Goal: Navigation & Orientation: Find specific page/section

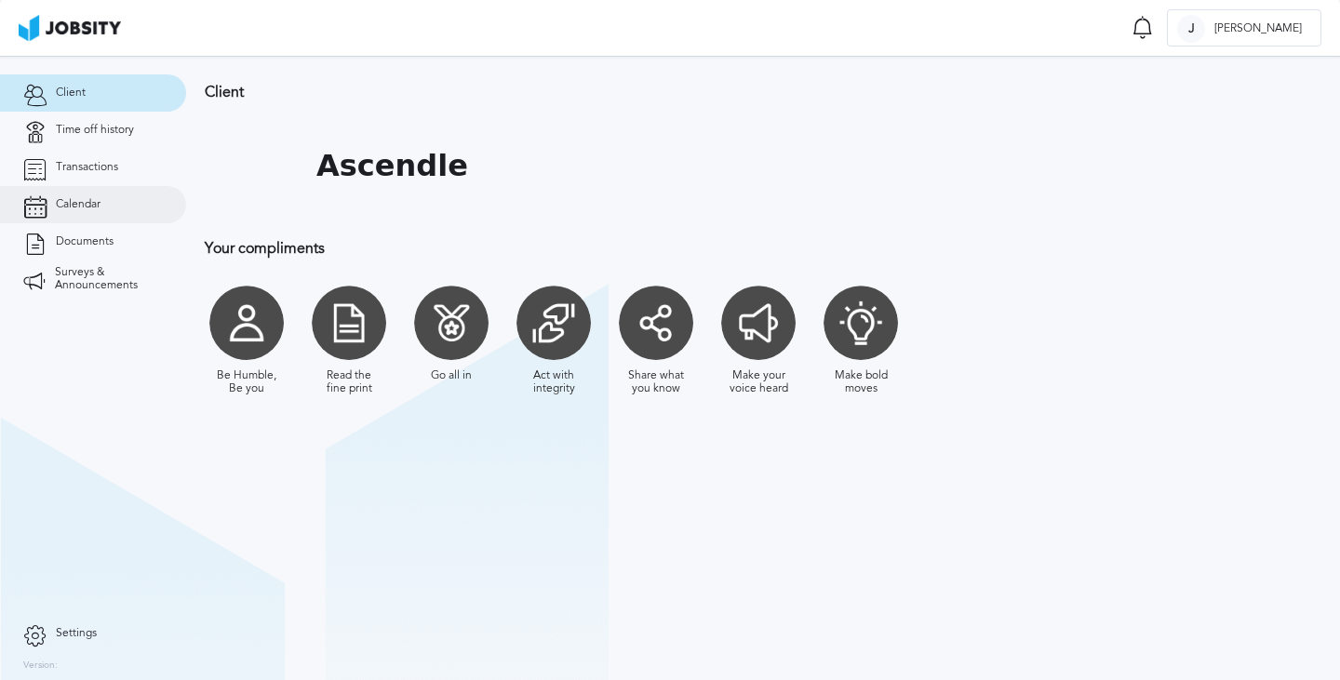
click at [94, 207] on span "Calendar" at bounding box center [78, 204] width 45 height 13
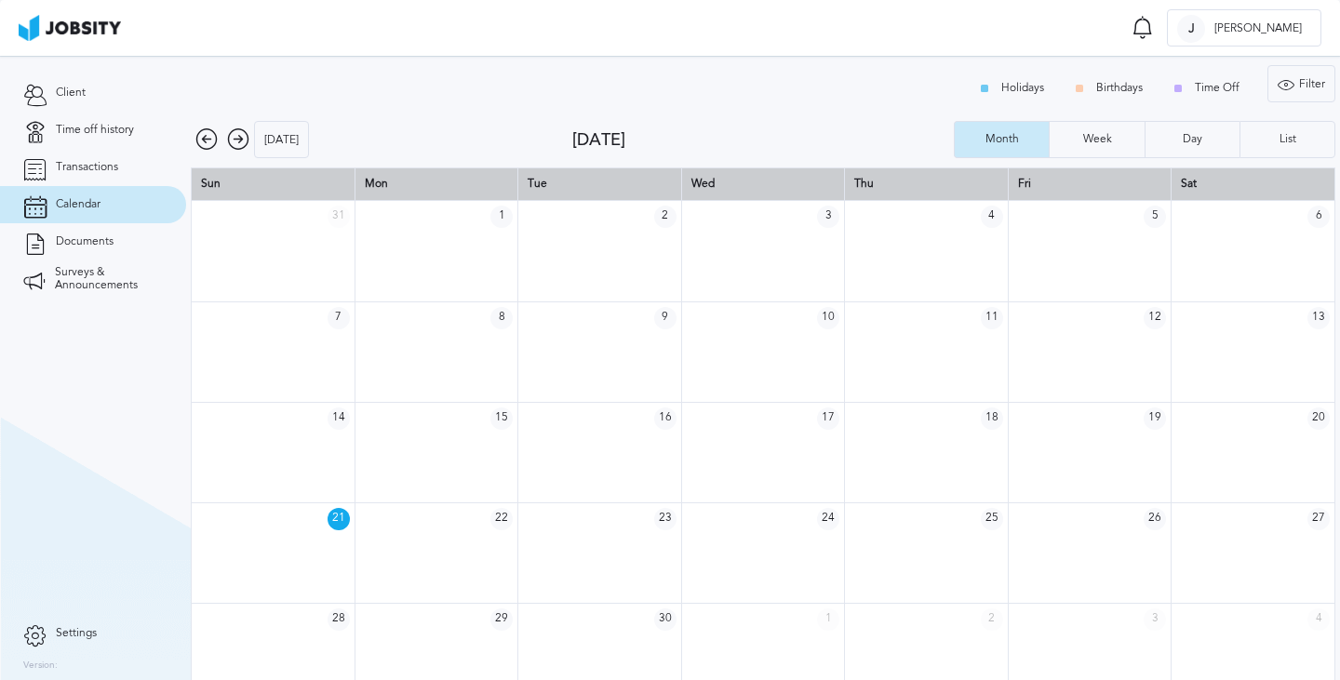
scroll to position [25, 0]
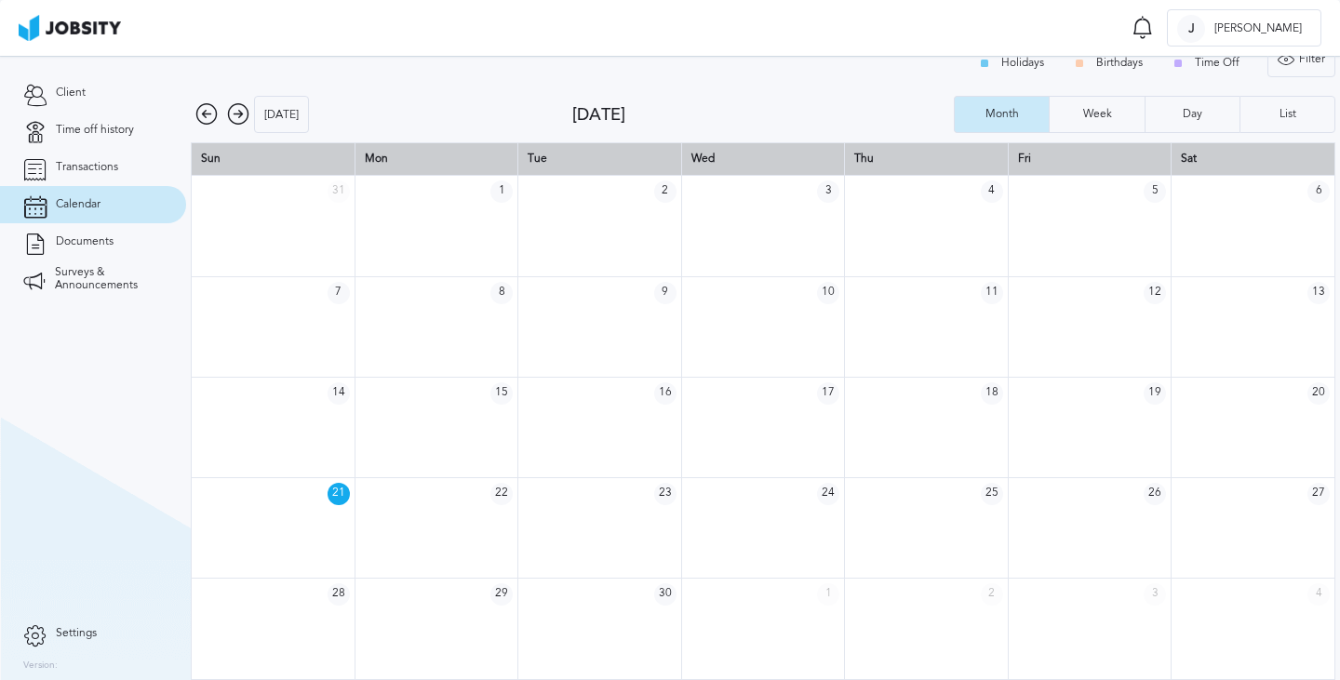
click at [232, 113] on icon at bounding box center [238, 114] width 22 height 22
click at [236, 113] on icon at bounding box center [238, 114] width 22 height 22
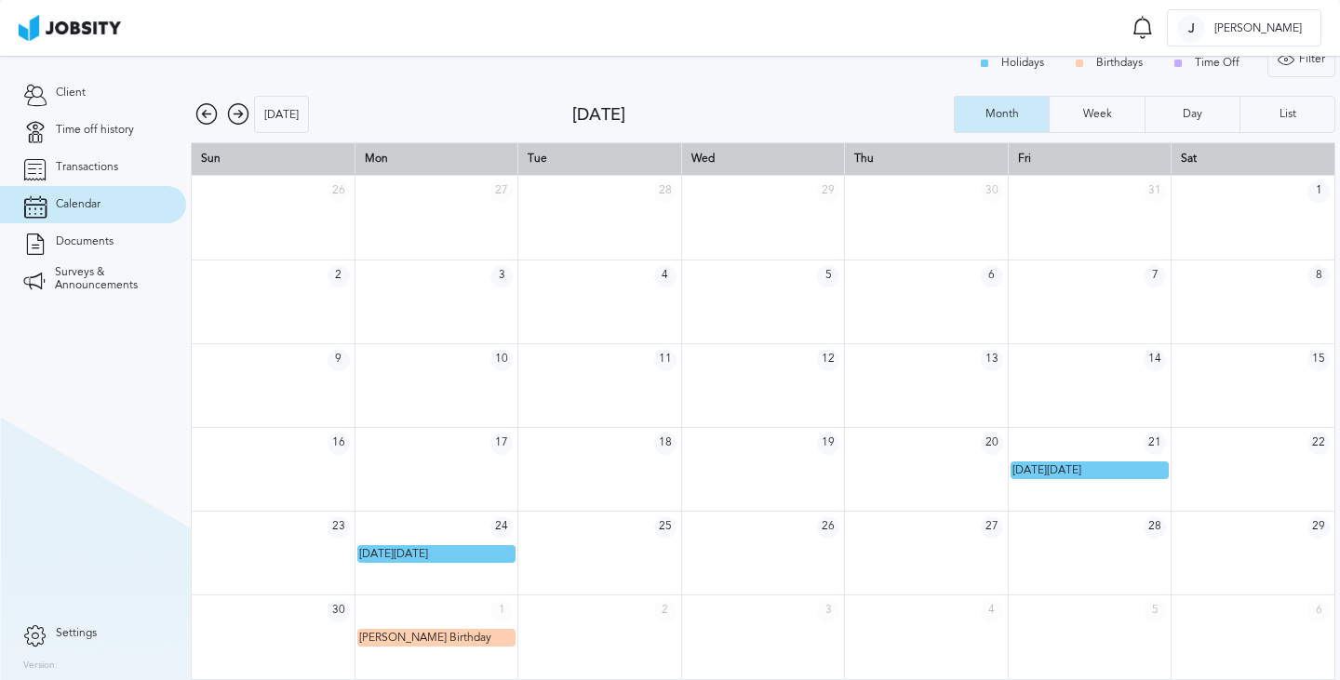
click at [240, 115] on icon at bounding box center [238, 114] width 22 height 22
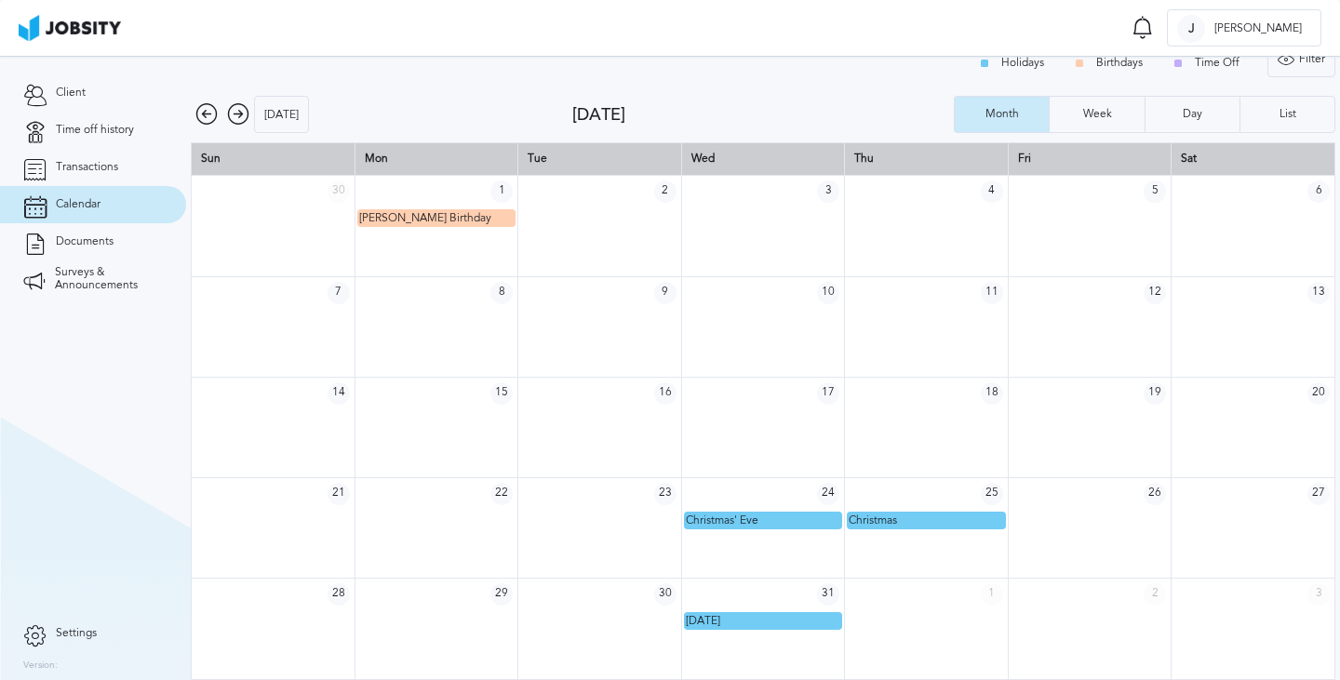
click at [207, 108] on icon at bounding box center [206, 114] width 22 height 22
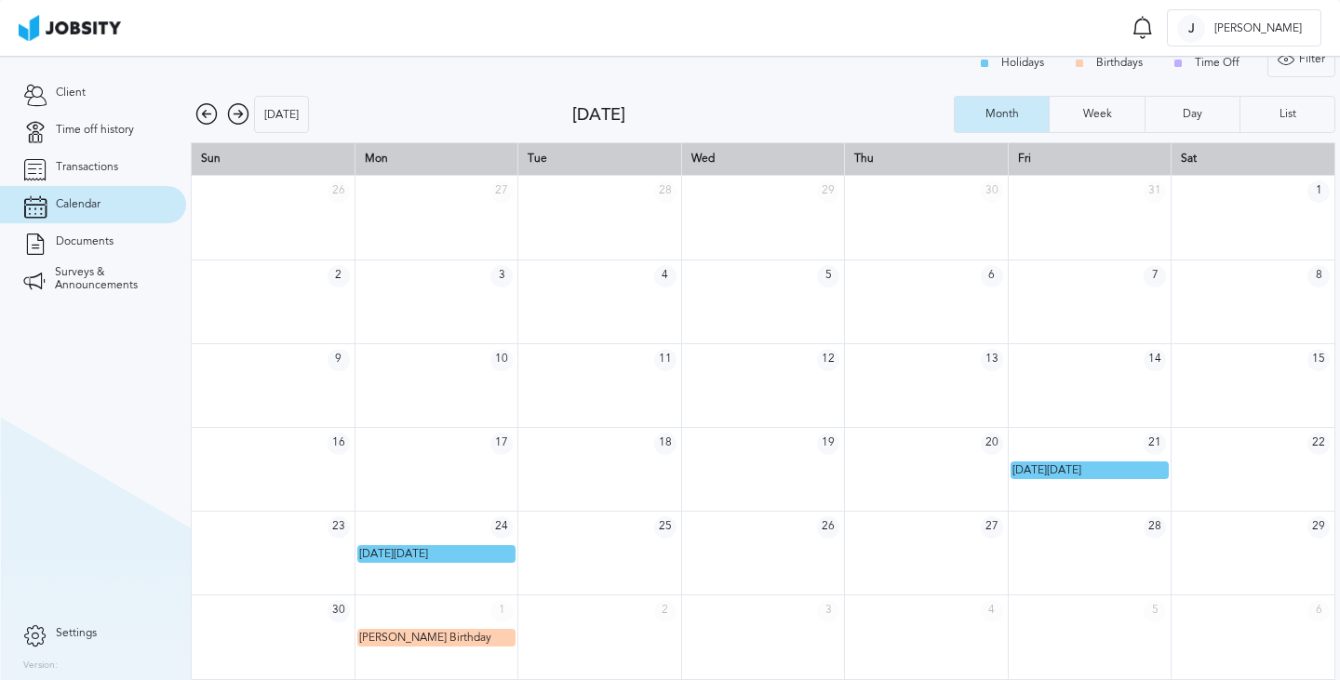
click at [207, 108] on icon at bounding box center [206, 114] width 22 height 22
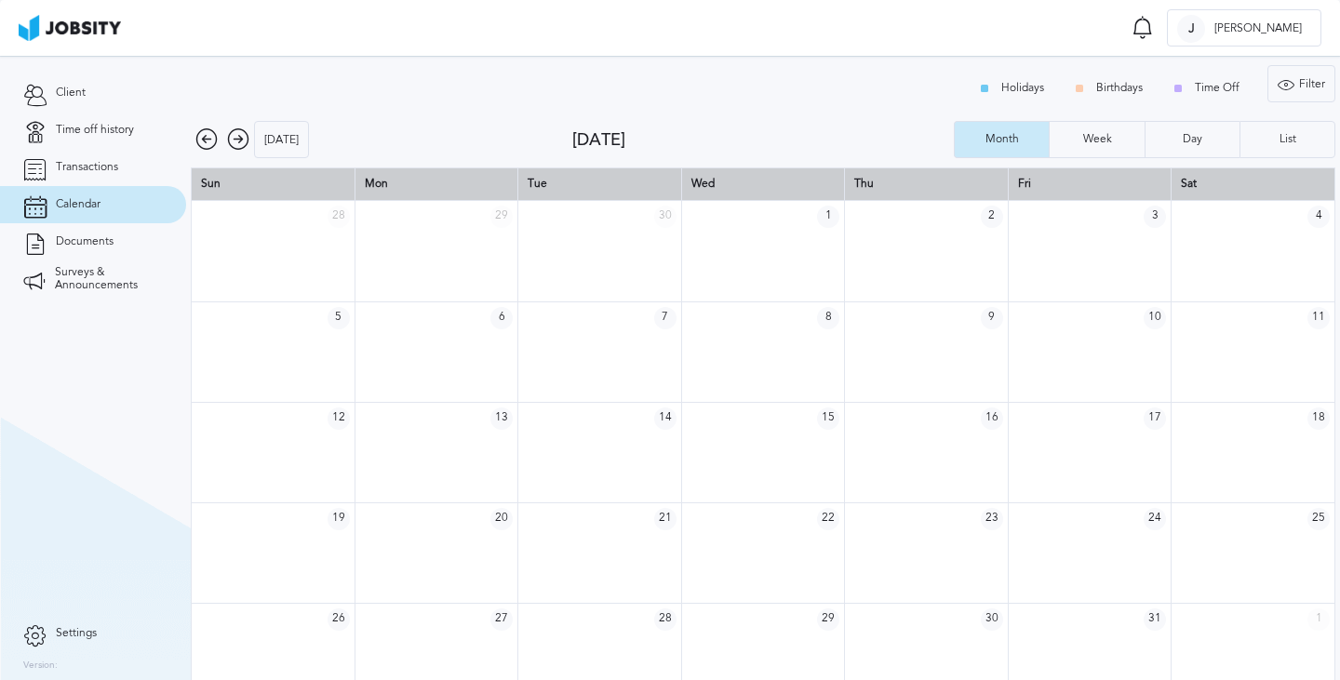
click at [208, 137] on icon at bounding box center [206, 139] width 22 height 22
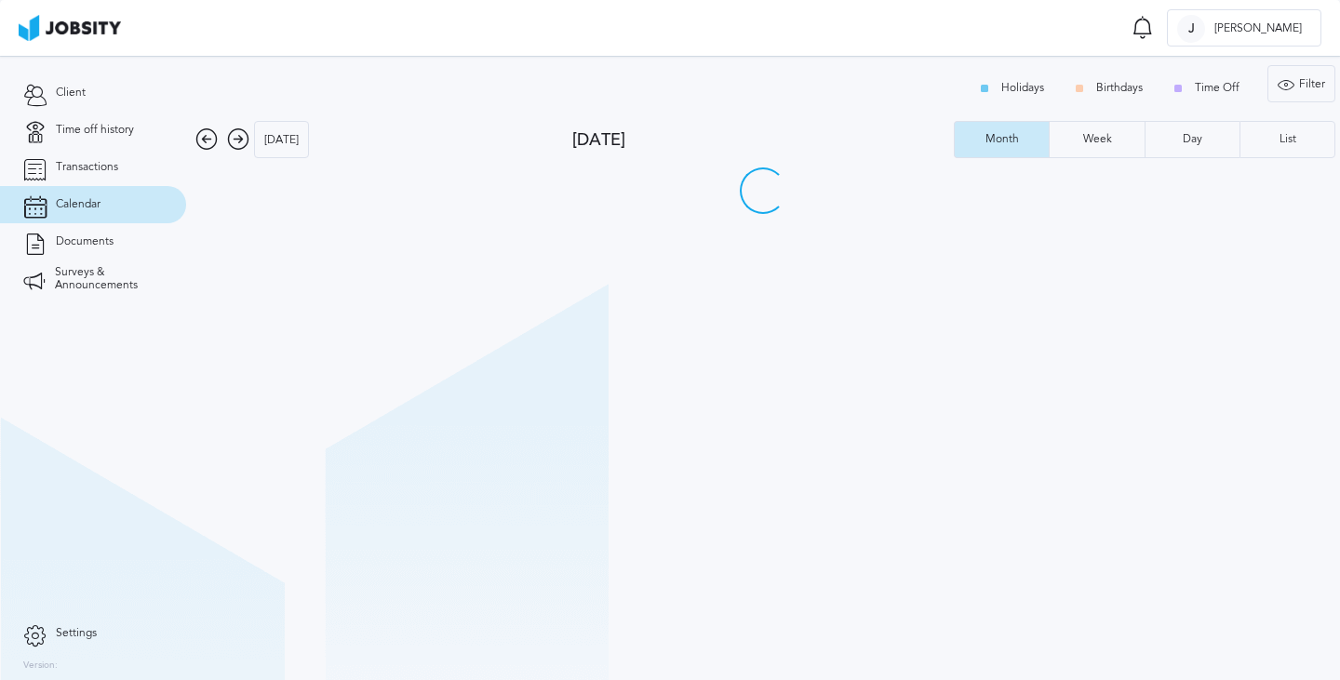
click at [241, 141] on icon at bounding box center [238, 139] width 22 height 22
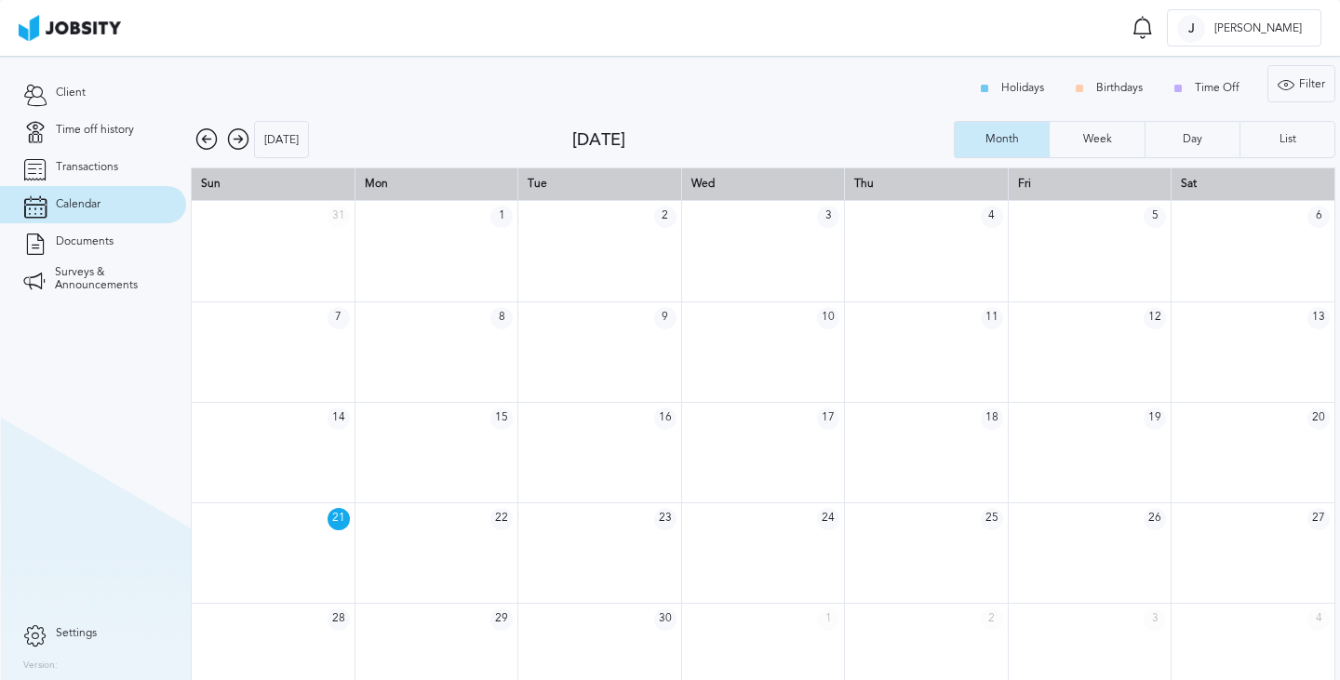
click at [241, 141] on icon at bounding box center [238, 139] width 22 height 22
